Goal: Find specific page/section

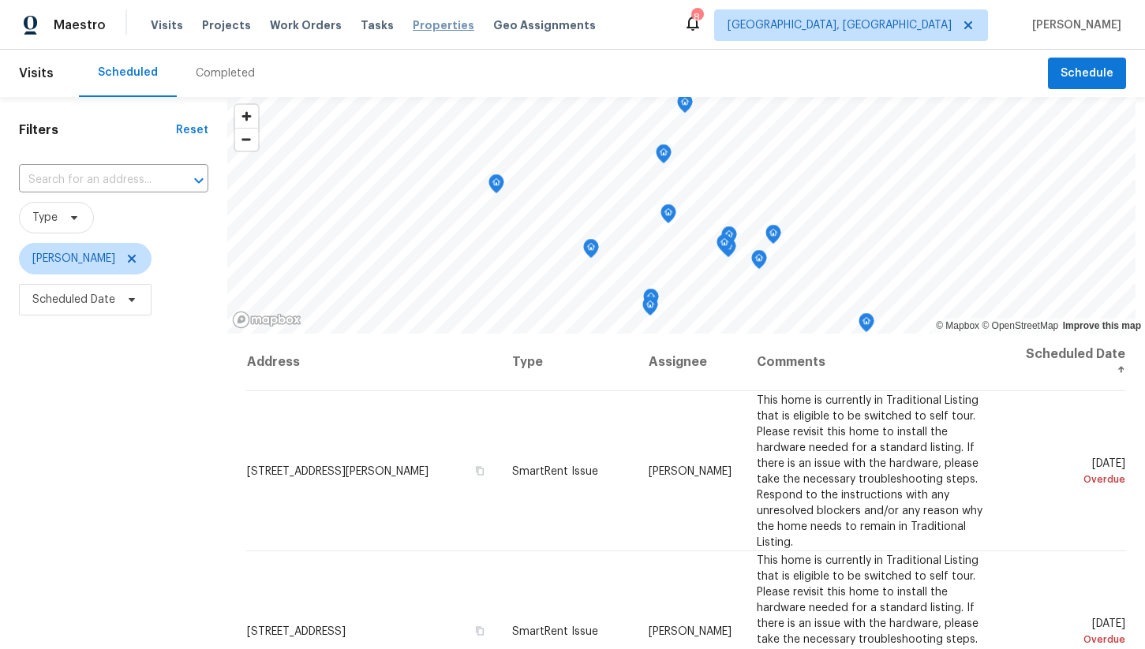
click at [413, 27] on span "Properties" at bounding box center [444, 25] width 62 height 16
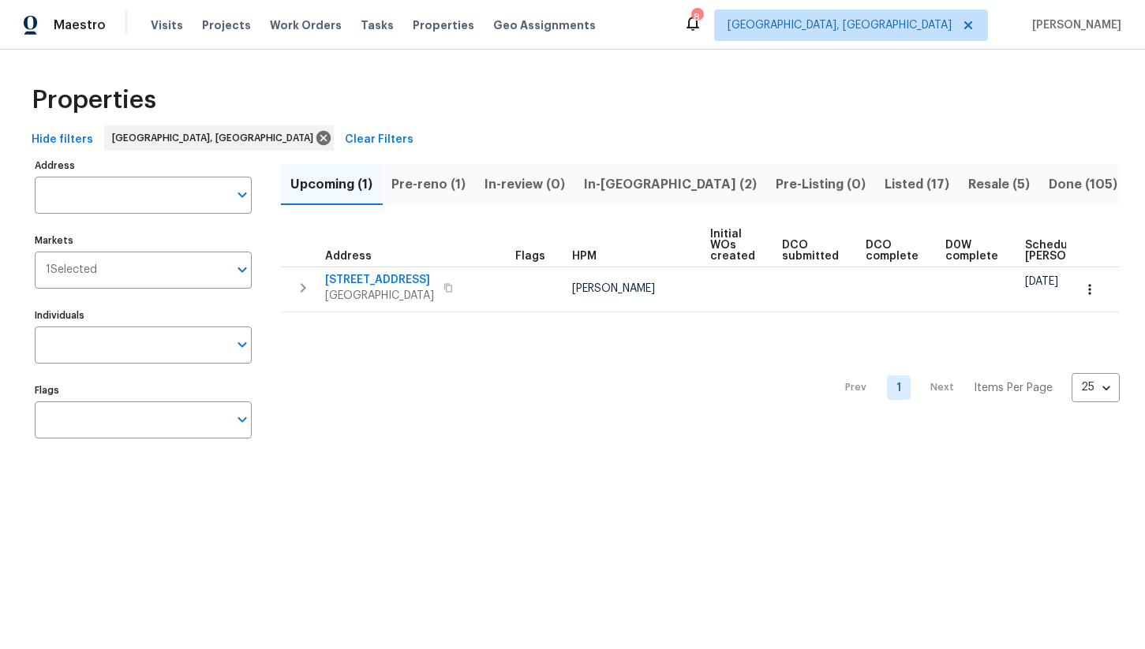
click at [426, 182] on span "Pre-reno (1)" at bounding box center [428, 185] width 74 height 22
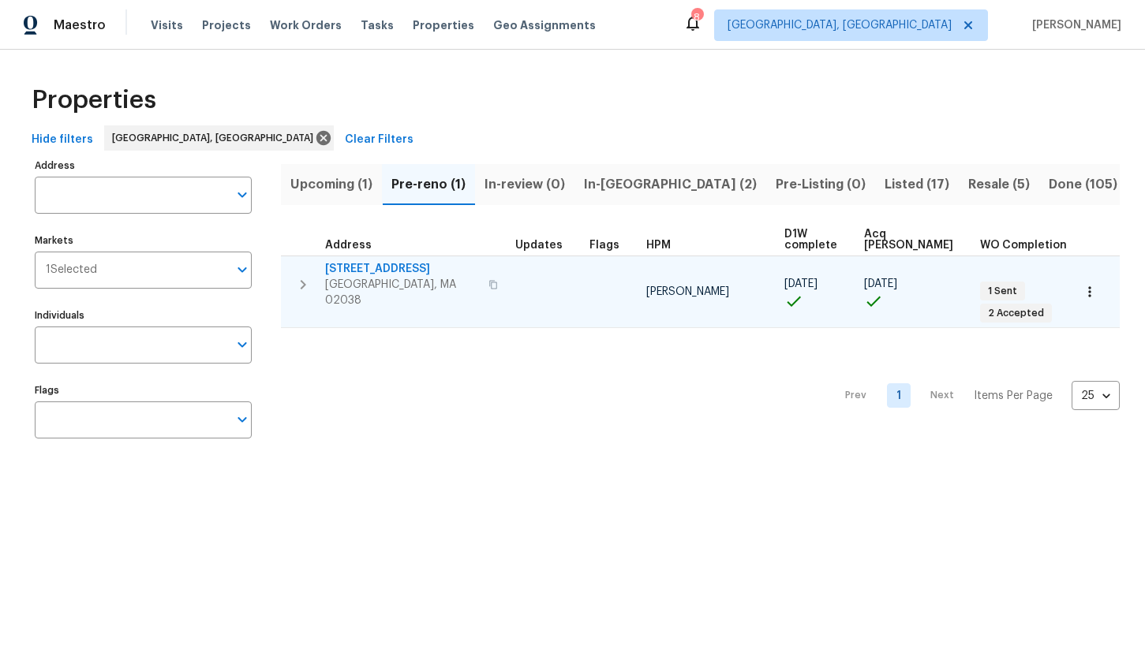
click at [359, 268] on span "[STREET_ADDRESS]" at bounding box center [402, 269] width 154 height 16
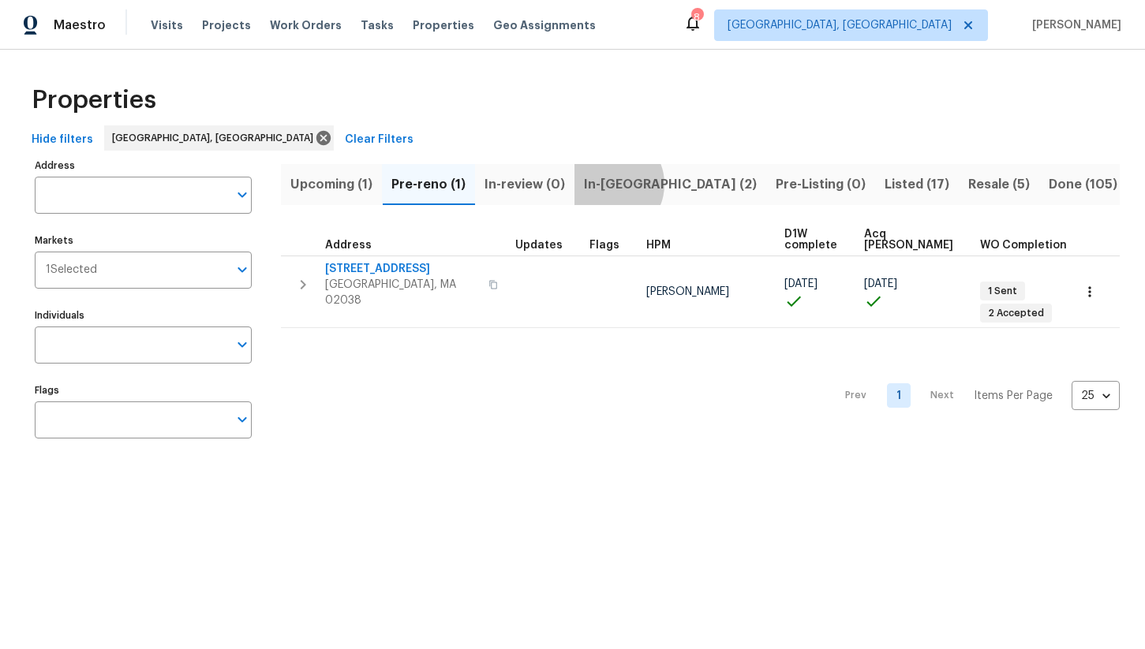
click at [609, 184] on span "In-[GEOGRAPHIC_DATA] (2)" at bounding box center [670, 185] width 173 height 22
